Goal: Check status: Check status

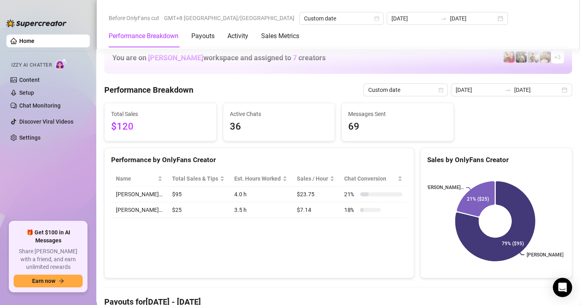
scroll to position [1002, 0]
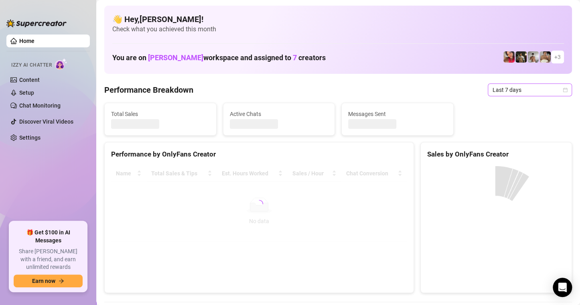
click at [562, 91] on icon "calendar" at bounding box center [564, 89] width 5 height 5
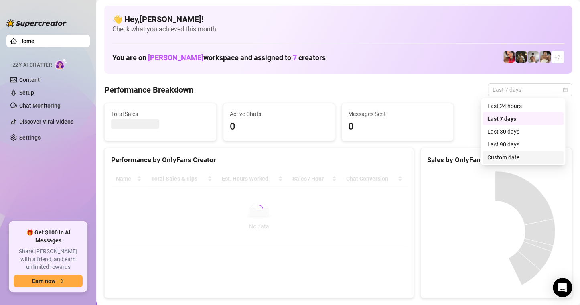
click at [507, 159] on div "Custom date" at bounding box center [522, 157] width 71 height 9
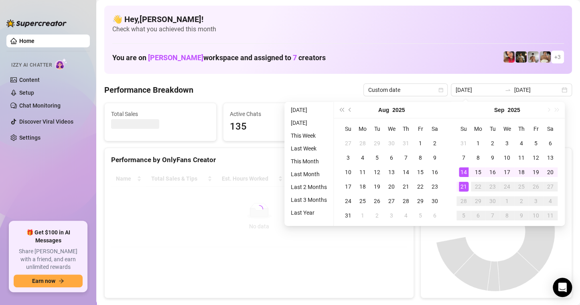
click at [379, 273] on div "Performance by OnlyFans Creator Name Total Sales & Tips Est. Hours Worked Sales…" at bounding box center [258, 223] width 309 height 151
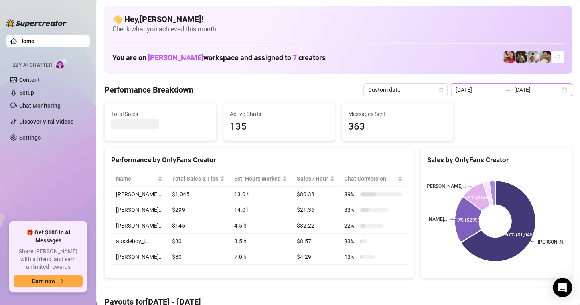
click at [557, 90] on div "2025-09-14 2025-09-21" at bounding box center [511, 89] width 121 height 13
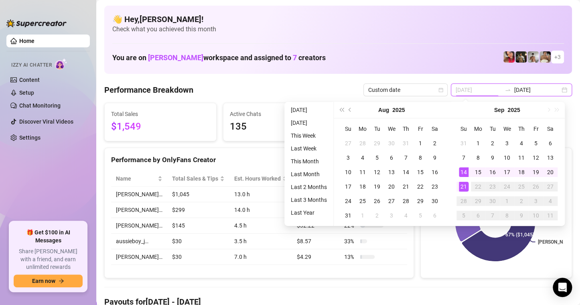
type input "[DATE]"
click at [463, 188] on div "21" at bounding box center [464, 187] width 10 height 10
type input "[DATE]"
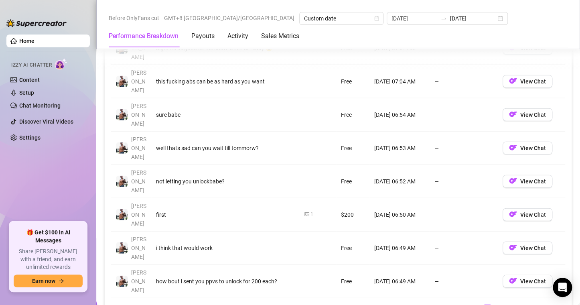
scroll to position [1042, 0]
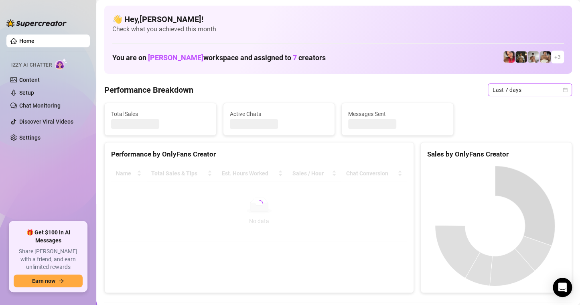
click at [554, 87] on span "Last 7 days" at bounding box center [529, 90] width 75 height 12
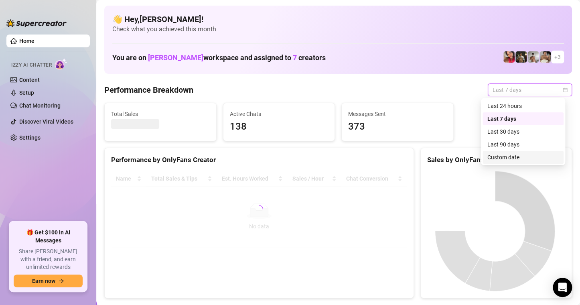
click at [514, 154] on div "Custom date" at bounding box center [522, 157] width 71 height 9
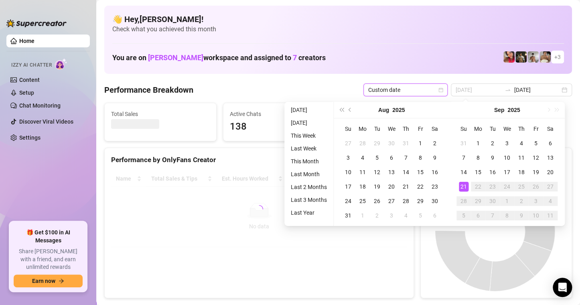
type input "[DATE]"
click at [463, 187] on div "21" at bounding box center [464, 187] width 10 height 10
type input "[DATE]"
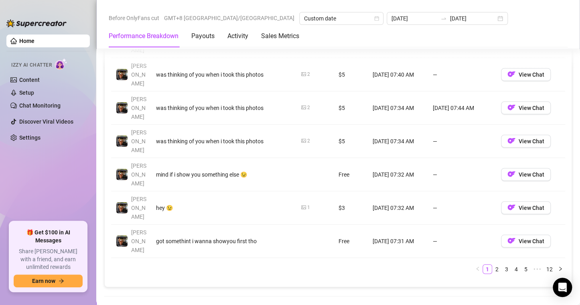
scroll to position [1082, 0]
